Goal: Transaction & Acquisition: Purchase product/service

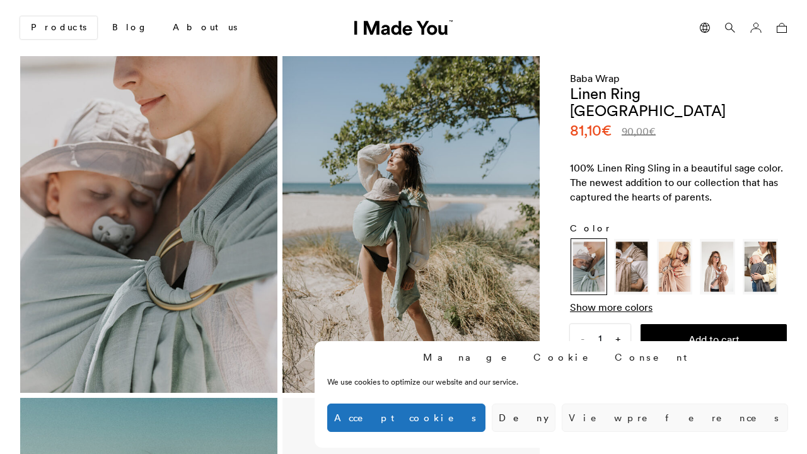
click at [485, 417] on button "Accept cookies" at bounding box center [406, 417] width 158 height 28
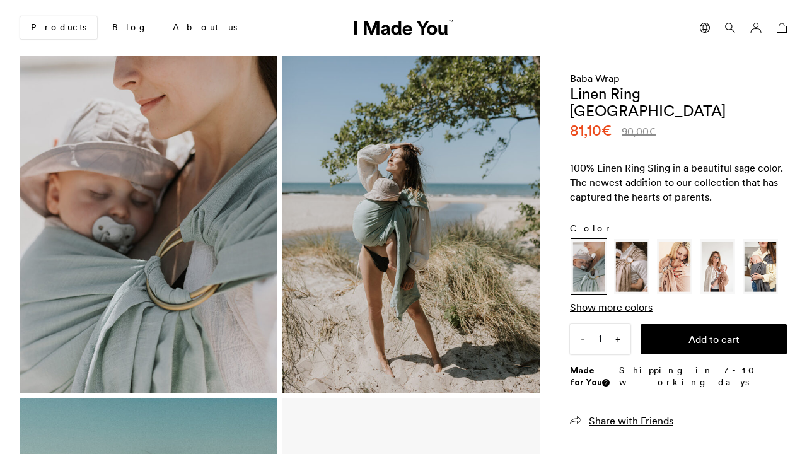
scroll to position [0, 772]
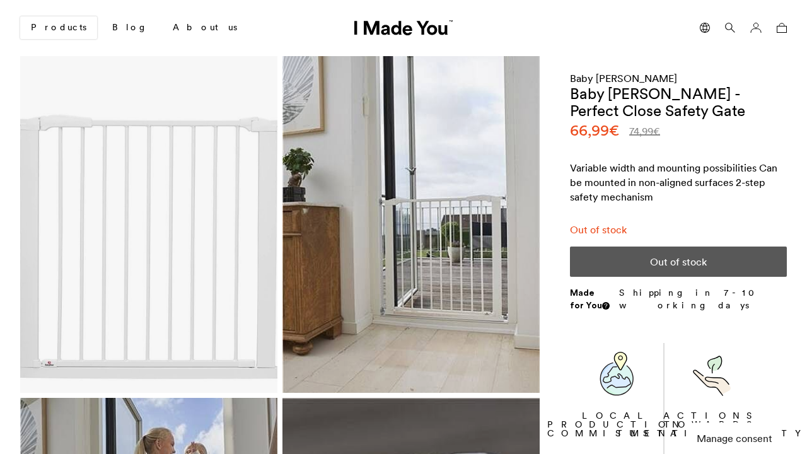
click at [734, 449] on button "Manage consent" at bounding box center [734, 438] width 95 height 32
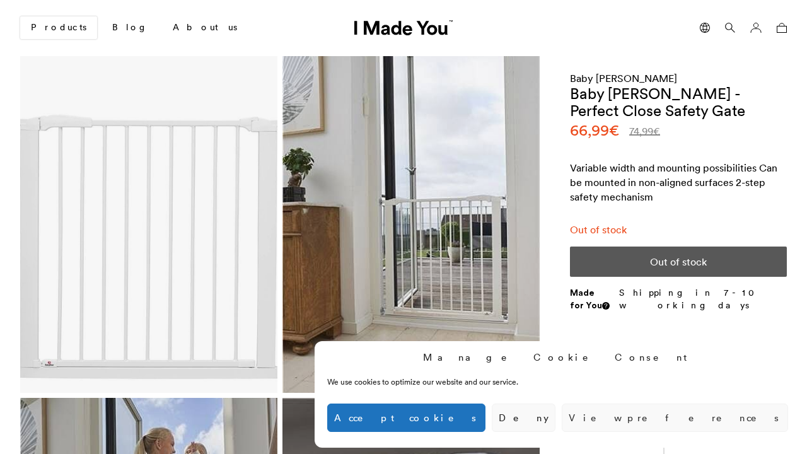
click at [485, 417] on button "Accept cookies" at bounding box center [406, 417] width 158 height 28
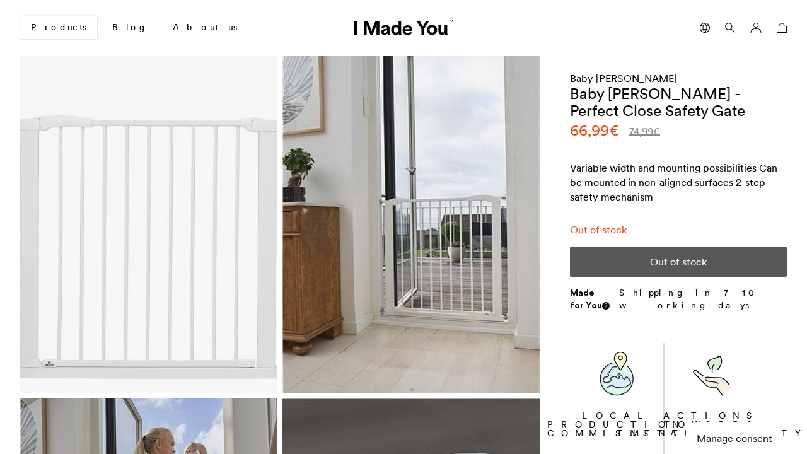
click at [734, 449] on button "Manage consent" at bounding box center [734, 438] width 95 height 32
